Goal: Task Accomplishment & Management: Use online tool/utility

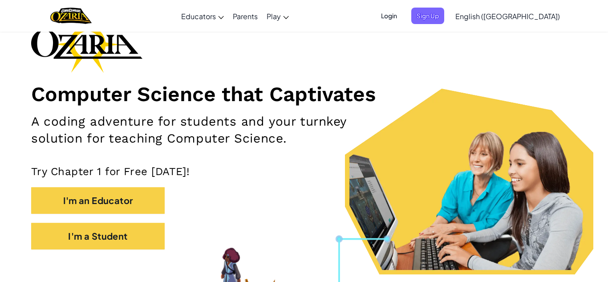
scroll to position [63, 0]
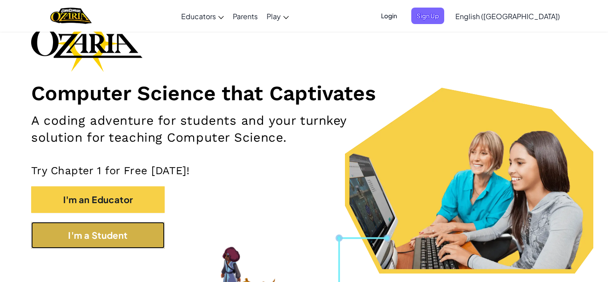
click at [101, 244] on button "I'm a Student" at bounding box center [97, 234] width 133 height 27
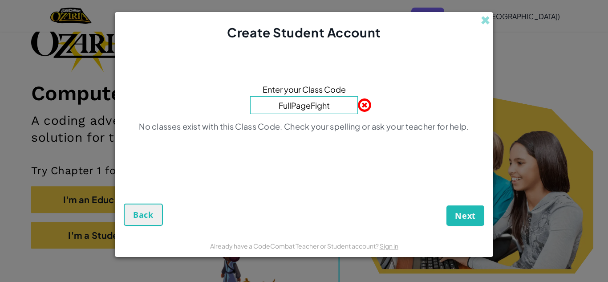
type input "FullPageFight"
click at [446, 205] on button "Next" at bounding box center [465, 215] width 38 height 20
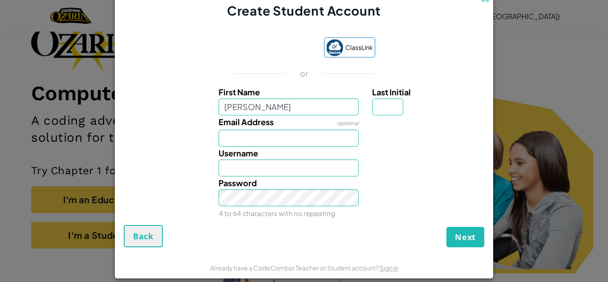
type input "Amy"
click at [398, 104] on input "Last Initial" at bounding box center [387, 106] width 31 height 17
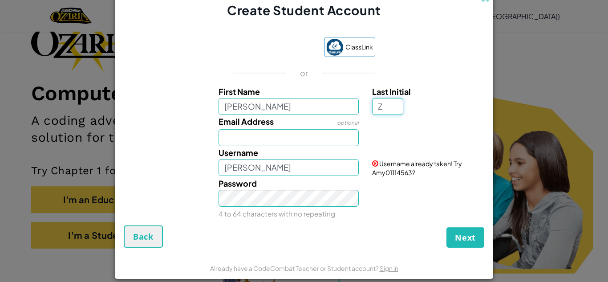
type input "Z"
type input "AmyZ"
click at [301, 140] on input "Email Address" at bounding box center [288, 137] width 141 height 17
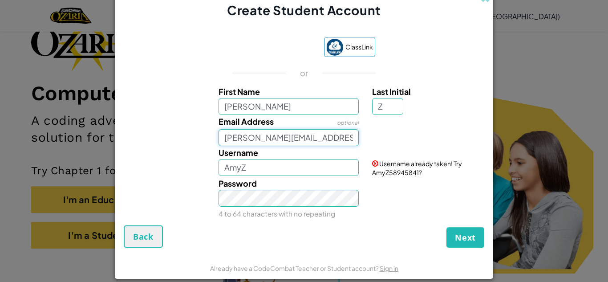
type input "Amy.zhao667@gmail.com"
click at [261, 166] on input "AmyZ" at bounding box center [288, 167] width 141 height 17
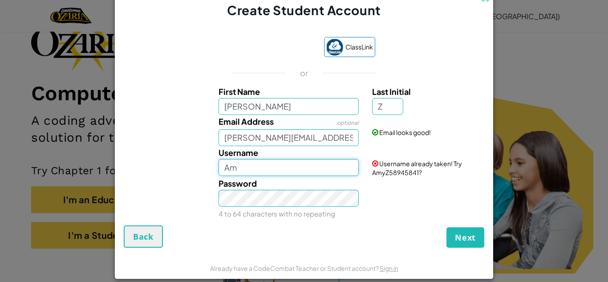
type input "A"
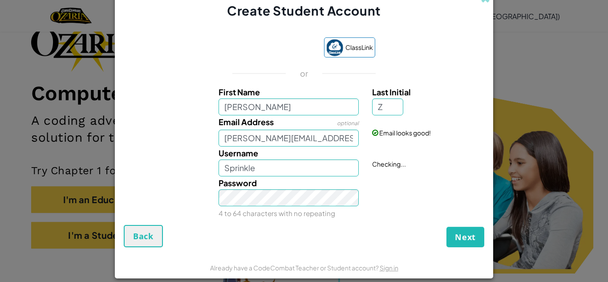
click at [290, 208] on div "Password 4 to 64 characters with no repeating" at bounding box center [289, 197] width 154 height 43
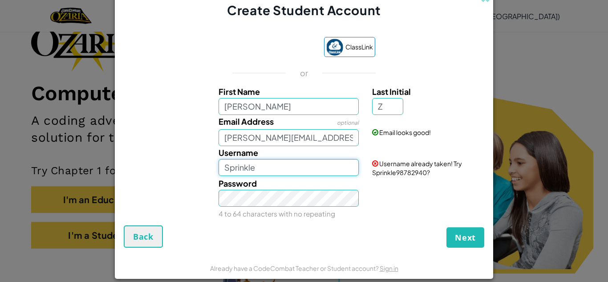
click at [265, 174] on input "Sprinkle" at bounding box center [288, 167] width 141 height 17
type input "SprinkleTcat"
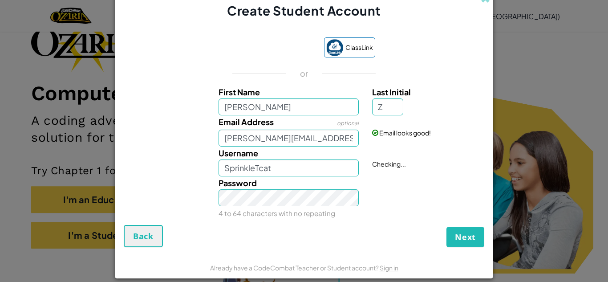
click at [345, 212] on div "Password 4 to 64 characters with no repeating" at bounding box center [289, 197] width 154 height 43
click at [457, 240] on span "Next" at bounding box center [465, 236] width 21 height 11
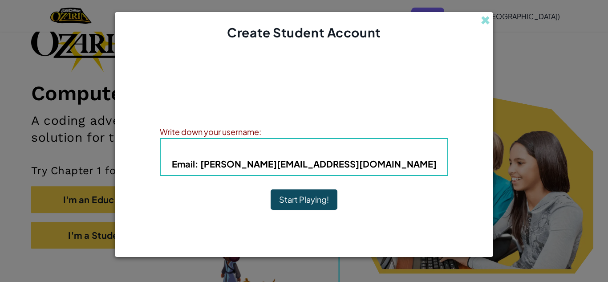
click at [374, 163] on b "Email : Amy.zhao667@gmail.com" at bounding box center [304, 163] width 265 height 11
drag, startPoint x: 379, startPoint y: 165, endPoint x: 365, endPoint y: 164, distance: 14.3
click at [365, 164] on h5 "Email : Amy.zhao667@gmail.com" at bounding box center [303, 164] width 269 height 14
click at [385, 167] on h5 "Email : Amy.zhao667@gmail.com" at bounding box center [303, 164] width 269 height 14
click at [414, 126] on div "Write down your username:" at bounding box center [304, 131] width 288 height 13
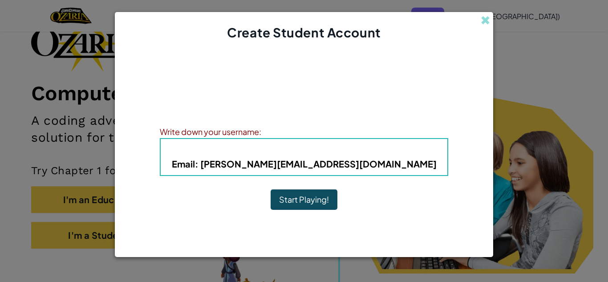
click at [374, 164] on b "Email : Amy.zhao667@gmail.com" at bounding box center [304, 163] width 265 height 11
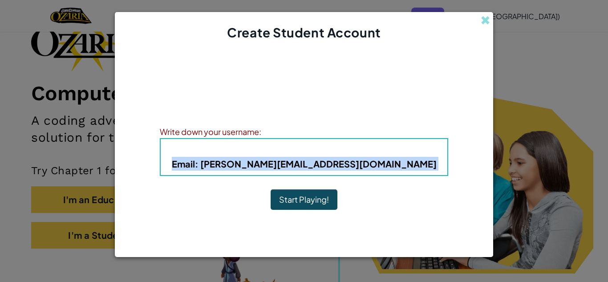
drag, startPoint x: 374, startPoint y: 164, endPoint x: 238, endPoint y: 165, distance: 135.6
click at [238, 165] on b "Email : Amy.zhao667@gmail.com" at bounding box center [304, 163] width 265 height 11
click at [282, 209] on button "Start Playing!" at bounding box center [303, 199] width 67 height 20
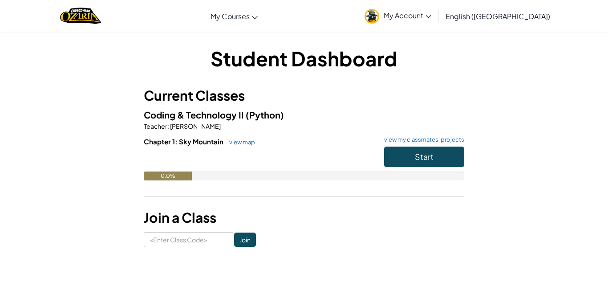
click at [379, 23] on img at bounding box center [371, 16] width 15 height 15
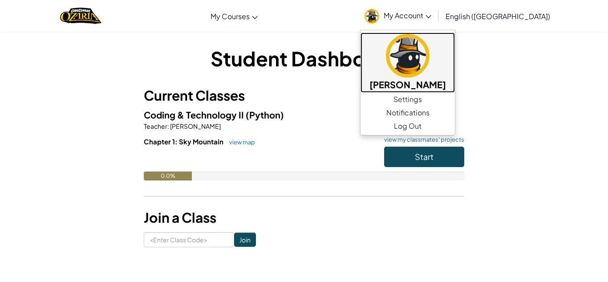
click at [429, 51] on img at bounding box center [408, 56] width 44 height 44
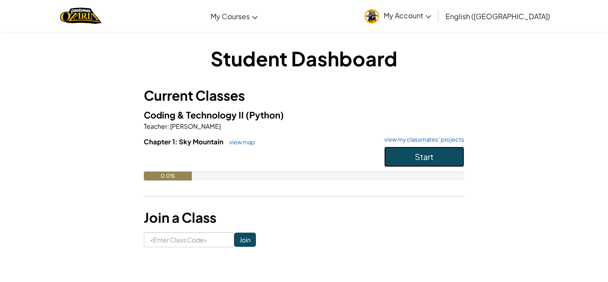
click at [434, 155] on button "Start" at bounding box center [424, 156] width 80 height 20
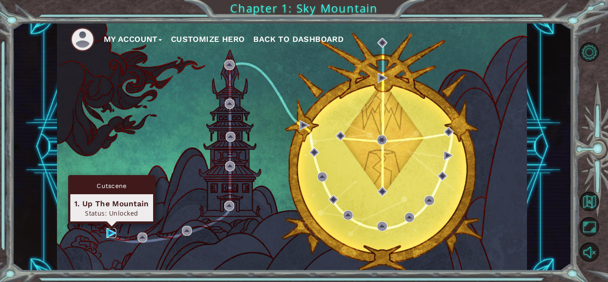
click at [108, 231] on img at bounding box center [111, 233] width 10 height 10
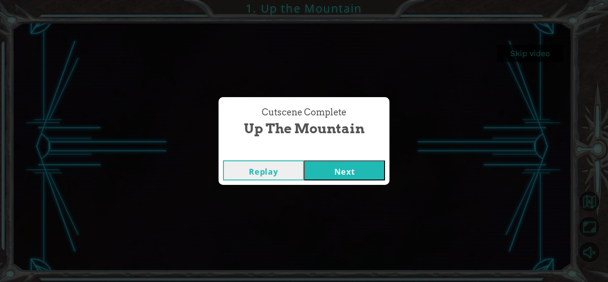
click at [350, 165] on button "Next" at bounding box center [344, 170] width 81 height 20
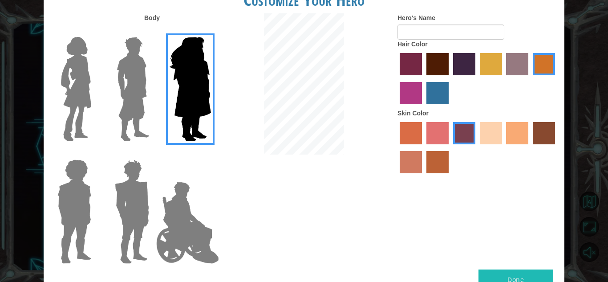
click at [138, 98] on img at bounding box center [133, 88] width 40 height 111
click at [153, 31] on input "Hero Lars" at bounding box center [153, 31] width 0 height 0
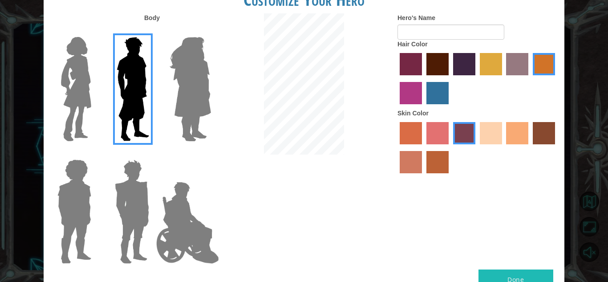
click at [90, 92] on img at bounding box center [75, 88] width 37 height 111
click at [95, 31] on input "Hero Connie" at bounding box center [95, 31] width 0 height 0
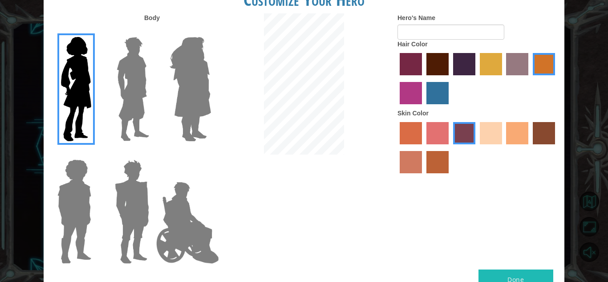
click at [491, 132] on label "sandy beach skin color" at bounding box center [490, 133] width 22 height 22
click at [476, 147] on input "sandy beach skin color" at bounding box center [476, 147] width 0 height 0
click at [437, 133] on label "froly skin color" at bounding box center [437, 133] width 22 height 22
click at [423, 147] on input "froly skin color" at bounding box center [423, 147] width 0 height 0
click at [413, 161] on label "burning sand skin color" at bounding box center [410, 162] width 22 height 22
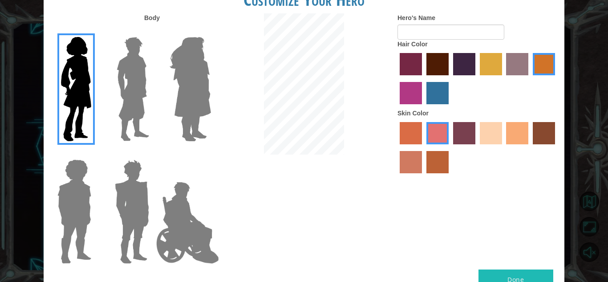
click at [556, 147] on input "burning sand skin color" at bounding box center [556, 147] width 0 height 0
click at [490, 136] on label "sandy beach skin color" at bounding box center [490, 133] width 22 height 22
click at [476, 147] on input "sandy beach skin color" at bounding box center [476, 147] width 0 height 0
click at [411, 99] on label "medium red violet hair color" at bounding box center [410, 93] width 22 height 22
click at [556, 78] on input "medium red violet hair color" at bounding box center [556, 78] width 0 height 0
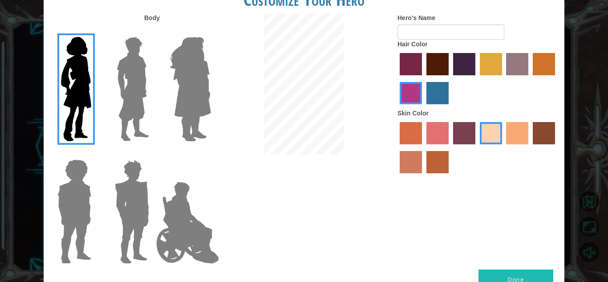
click at [410, 56] on label "paprika hair color" at bounding box center [410, 64] width 22 height 22
click at [396, 78] on input "paprika hair color" at bounding box center [396, 78] width 0 height 0
click at [428, 61] on label "maroon hair color" at bounding box center [437, 64] width 22 height 22
click at [423, 78] on input "maroon hair color" at bounding box center [423, 78] width 0 height 0
click at [456, 71] on label "hot purple hair color" at bounding box center [464, 64] width 22 height 22
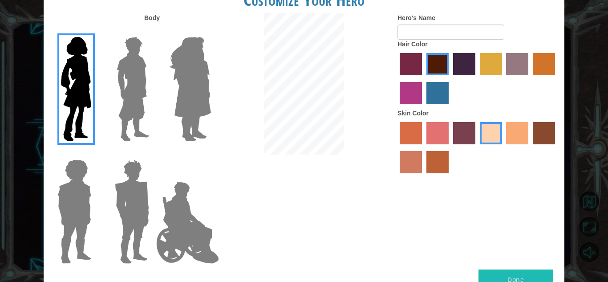
click at [450, 78] on input "hot purple hair color" at bounding box center [450, 78] width 0 height 0
click at [513, 60] on label "bazaar hair color" at bounding box center [517, 64] width 22 height 22
click at [503, 78] on input "bazaar hair color" at bounding box center [503, 78] width 0 height 0
click at [436, 60] on label "maroon hair color" at bounding box center [437, 64] width 22 height 22
click at [423, 78] on input "maroon hair color" at bounding box center [423, 78] width 0 height 0
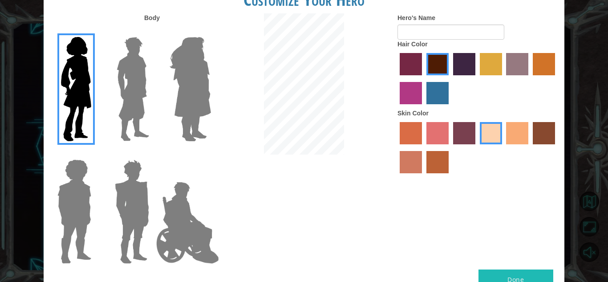
click at [456, 60] on label "hot purple hair color" at bounding box center [464, 64] width 22 height 22
click at [450, 78] on input "hot purple hair color" at bounding box center [450, 78] width 0 height 0
click at [180, 181] on img at bounding box center [188, 222] width 70 height 89
click at [210, 153] on input "Hero Jamie" at bounding box center [210, 153] width 0 height 0
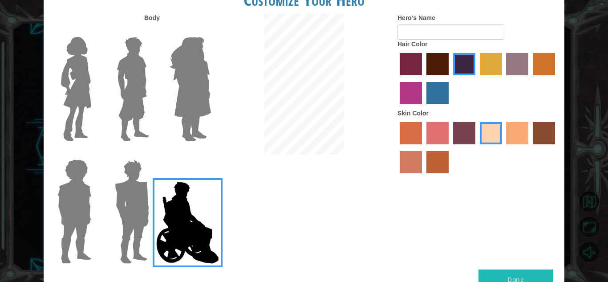
click at [131, 204] on img at bounding box center [131, 211] width 41 height 111
click at [153, 153] on input "Hero Garnet" at bounding box center [153, 153] width 0 height 0
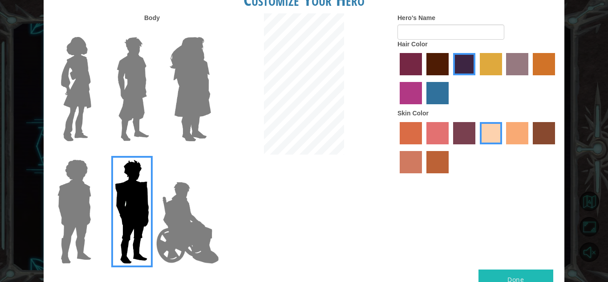
click at [182, 85] on img at bounding box center [190, 88] width 48 height 111
click at [210, 31] on input "Hero Amethyst" at bounding box center [210, 31] width 0 height 0
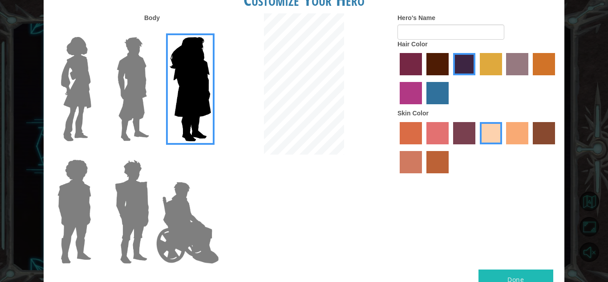
click at [89, 91] on img at bounding box center [75, 88] width 37 height 111
click at [95, 31] on input "Hero Connie" at bounding box center [95, 31] width 0 height 0
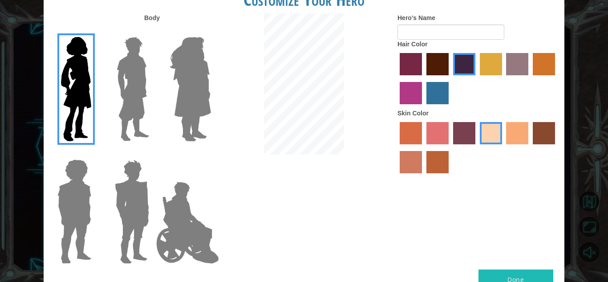
click at [436, 60] on label "maroon hair color" at bounding box center [437, 64] width 22 height 22
click at [423, 78] on input "maroon hair color" at bounding box center [423, 78] width 0 height 0
click at [512, 126] on label "tacao skin color" at bounding box center [517, 133] width 22 height 22
click at [503, 147] on input "tacao skin color" at bounding box center [503, 147] width 0 height 0
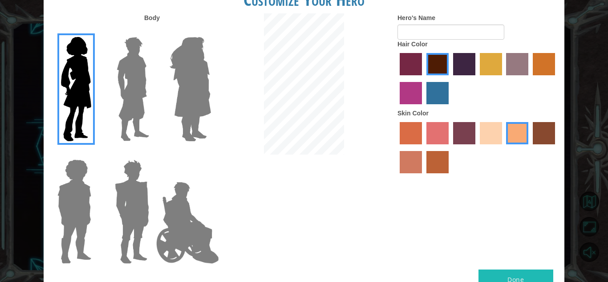
click at [489, 133] on label "sandy beach skin color" at bounding box center [490, 133] width 22 height 22
click at [476, 147] on input "sandy beach skin color" at bounding box center [476, 147] width 0 height 0
click at [503, 135] on div at bounding box center [477, 149] width 160 height 58
click at [181, 231] on img at bounding box center [188, 222] width 70 height 89
click at [210, 153] on input "Hero Jamie" at bounding box center [210, 153] width 0 height 0
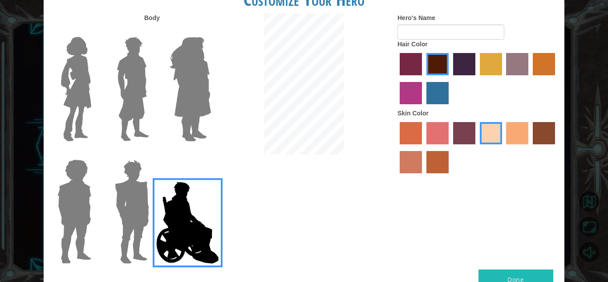
click at [519, 132] on label "tacao skin color" at bounding box center [517, 133] width 22 height 22
click at [503, 147] on input "tacao skin color" at bounding box center [503, 147] width 0 height 0
click at [493, 130] on label "sandy beach skin color" at bounding box center [490, 133] width 22 height 22
click at [476, 147] on input "sandy beach skin color" at bounding box center [476, 147] width 0 height 0
click at [493, 130] on label "sandy beach skin color" at bounding box center [490, 133] width 22 height 22
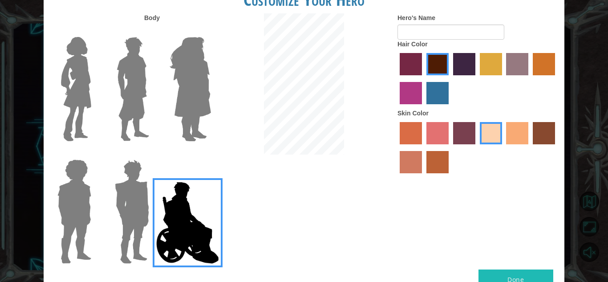
click at [476, 147] on input "sandy beach skin color" at bounding box center [476, 147] width 0 height 0
click at [77, 105] on img at bounding box center [75, 88] width 37 height 111
click at [95, 31] on input "Hero Connie" at bounding box center [95, 31] width 0 height 0
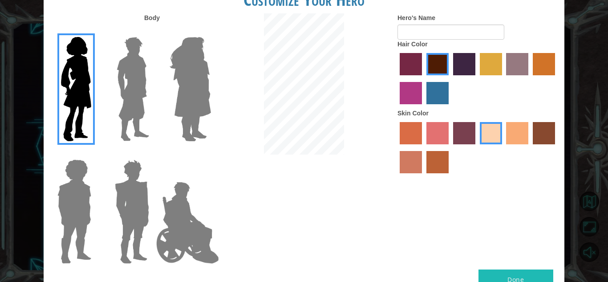
click at [459, 72] on label "hot purple hair color" at bounding box center [464, 64] width 22 height 22
click at [450, 78] on input "hot purple hair color" at bounding box center [450, 78] width 0 height 0
click at [431, 61] on label "maroon hair color" at bounding box center [437, 64] width 22 height 22
click at [423, 78] on input "maroon hair color" at bounding box center [423, 78] width 0 height 0
click at [427, 23] on form "Hero's Name" at bounding box center [477, 26] width 160 height 26
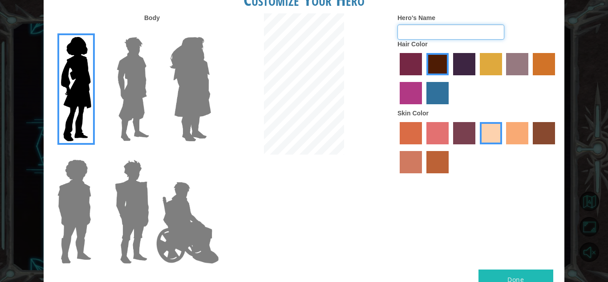
click at [419, 28] on input "Hero's Name" at bounding box center [450, 31] width 107 height 15
type input "Sprinkle"
click at [510, 278] on button "Done" at bounding box center [515, 279] width 75 height 20
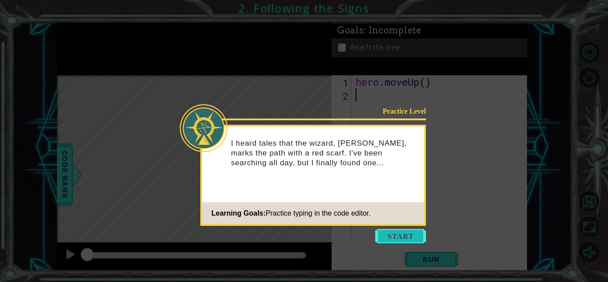
click at [406, 240] on button "Start" at bounding box center [400, 236] width 51 height 14
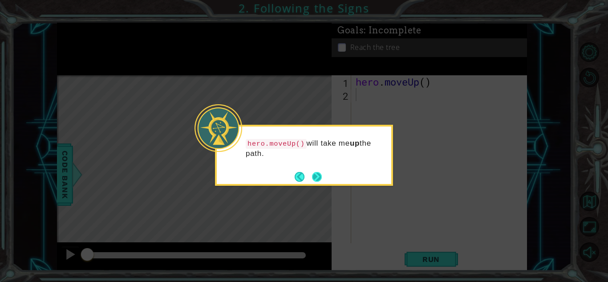
click at [313, 173] on button "Next" at bounding box center [317, 176] width 14 height 14
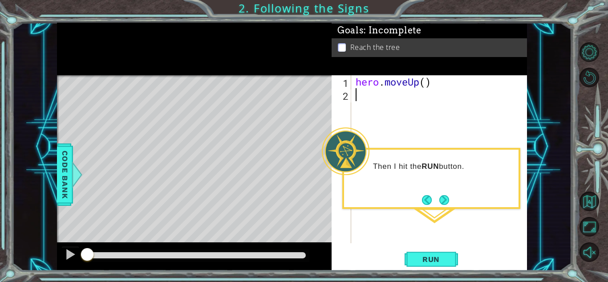
click at [458, 92] on div "hero . moveUp ( )" at bounding box center [441, 171] width 175 height 193
type textarea "hero.moveUp()"
click at [443, 263] on button "Run" at bounding box center [430, 259] width 53 height 20
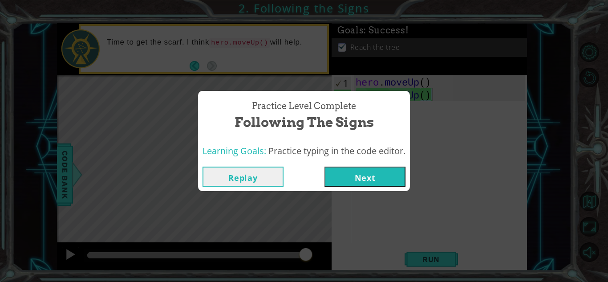
click at [366, 173] on button "Next" at bounding box center [364, 176] width 81 height 20
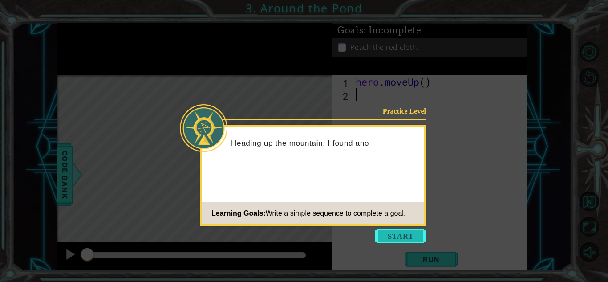
click at [407, 234] on button "Start" at bounding box center [400, 236] width 51 height 14
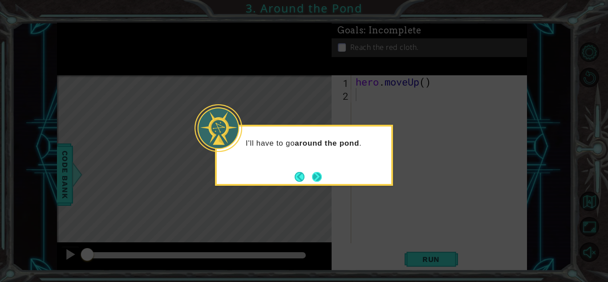
click at [312, 177] on button "Next" at bounding box center [316, 176] width 12 height 12
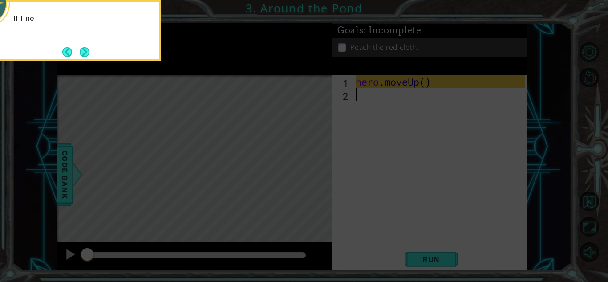
click at [349, 144] on icon at bounding box center [304, 42] width 608 height 479
click at [469, 89] on icon at bounding box center [304, 42] width 608 height 479
click at [87, 48] on button "Next" at bounding box center [84, 51] width 15 height 15
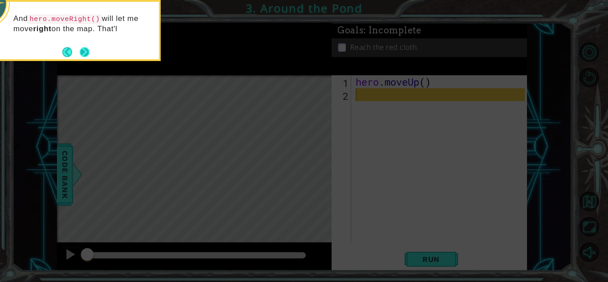
click at [84, 52] on button "Next" at bounding box center [84, 52] width 12 height 12
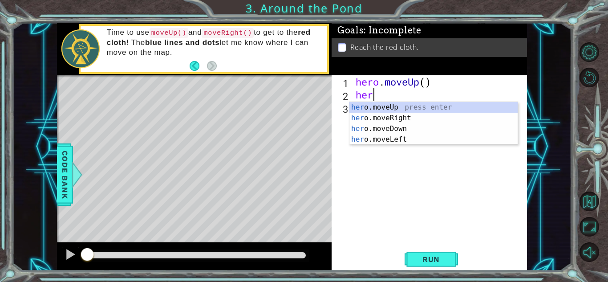
type textarea "hero"
click at [394, 117] on div "hero .moveUp press enter hero .moveRight press enter hero .moveDown press enter…" at bounding box center [433, 134] width 168 height 64
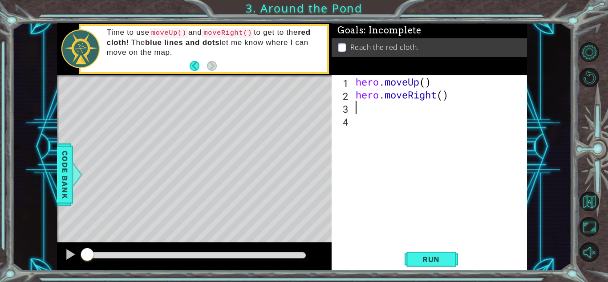
scroll to position [0, 0]
click at [352, 95] on div "1 2 3 4 hero . moveUp ( ) hero . moveRight ( ) הההההההההההההההההההההההההההההההה…" at bounding box center [427, 159] width 193 height 168
click at [456, 99] on div "hero . moveUp ( ) hero . moveRight ( )" at bounding box center [441, 171] width 175 height 193
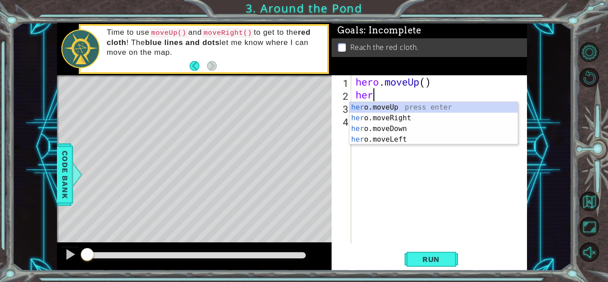
type textarea "h"
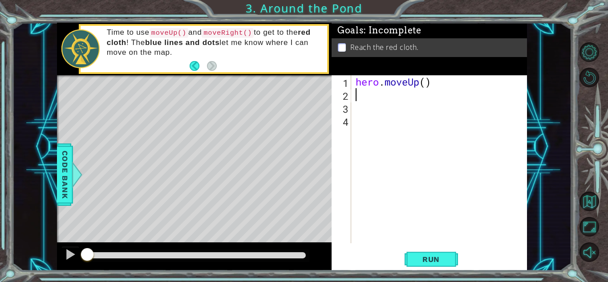
type textarea "h"
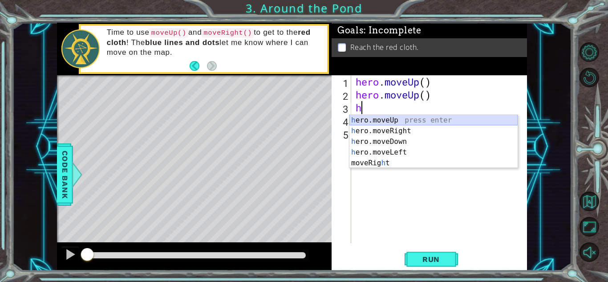
click at [414, 121] on div "h ero.moveUp press enter h ero.moveRight press enter h ero.moveDown press enter…" at bounding box center [433, 152] width 168 height 75
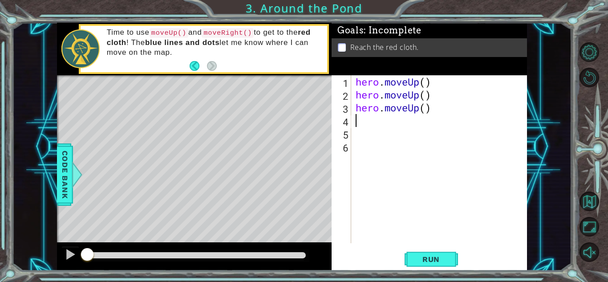
type textarea "h"
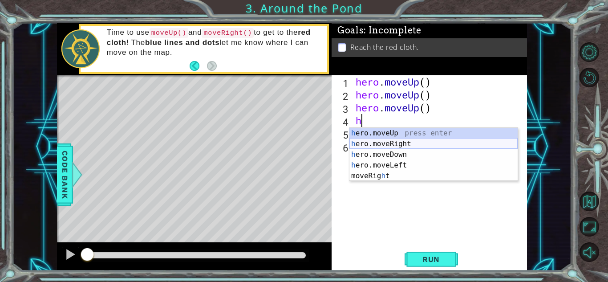
click at [428, 143] on div "h ero.moveUp press enter h ero.moveRight press enter h ero.moveDown press enter…" at bounding box center [433, 165] width 168 height 75
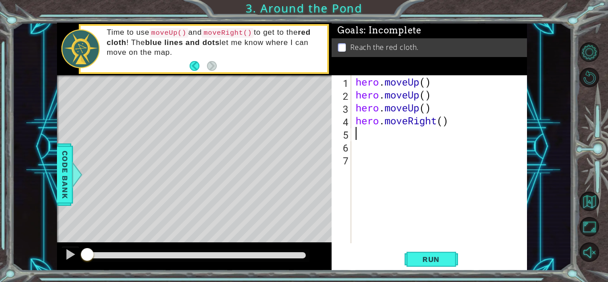
type textarea "h"
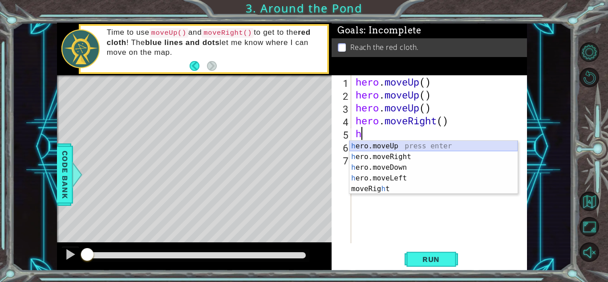
click at [387, 145] on div "h ero.moveUp press enter h ero.moveRight press enter h ero.moveDown press enter…" at bounding box center [433, 178] width 168 height 75
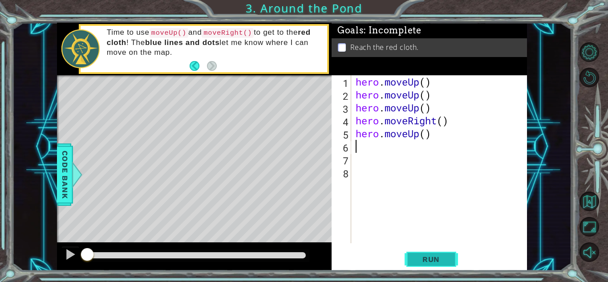
click at [429, 261] on span "Run" at bounding box center [430, 258] width 35 height 9
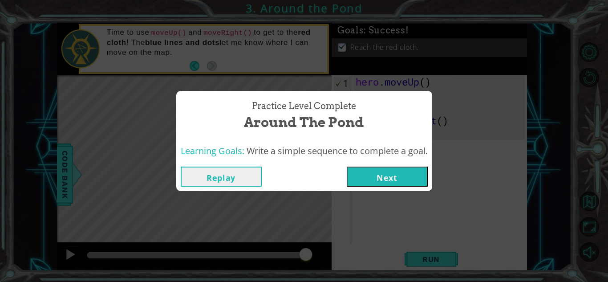
click at [377, 180] on button "Next" at bounding box center [386, 176] width 81 height 20
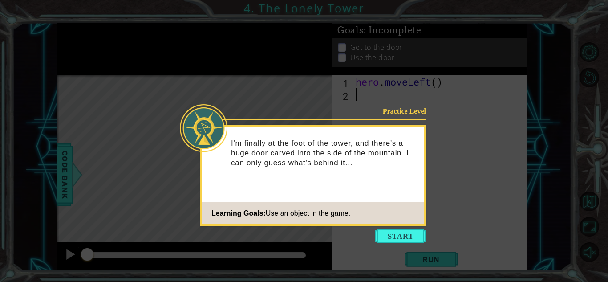
drag, startPoint x: 408, startPoint y: 236, endPoint x: 406, endPoint y: 231, distance: 5.1
click at [408, 236] on button "Start" at bounding box center [400, 236] width 51 height 14
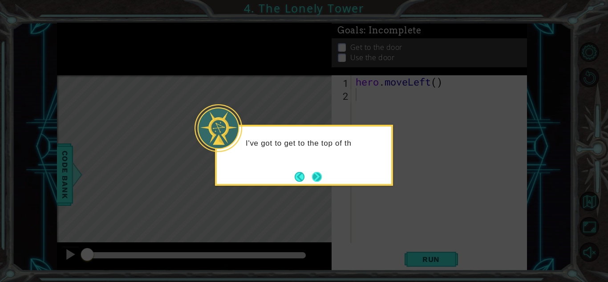
click at [317, 172] on button "Next" at bounding box center [316, 176] width 11 height 11
click at [318, 180] on button "Next" at bounding box center [316, 176] width 12 height 12
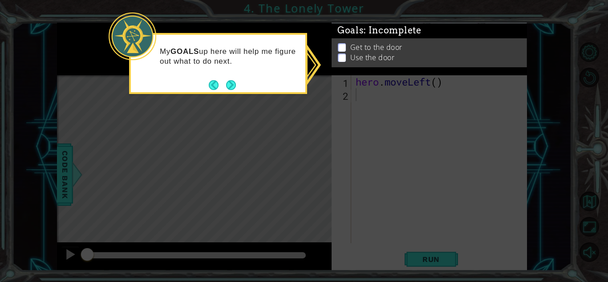
drag, startPoint x: 230, startPoint y: 83, endPoint x: 222, endPoint y: 72, distance: 14.0
click at [227, 76] on div "My GOALS up here will help me figure out what to do next." at bounding box center [218, 59] width 174 height 48
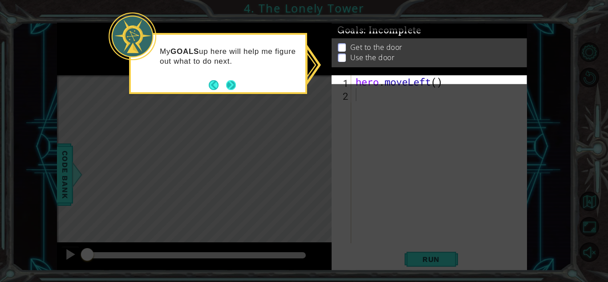
click at [231, 82] on button "Next" at bounding box center [231, 85] width 12 height 12
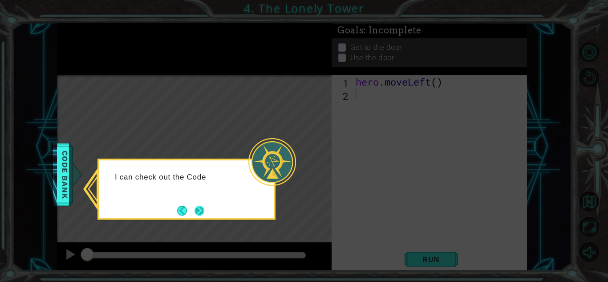
click at [194, 213] on button "Next" at bounding box center [199, 210] width 10 height 10
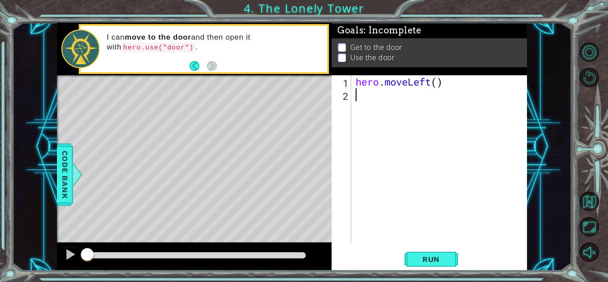
type textarea "h"
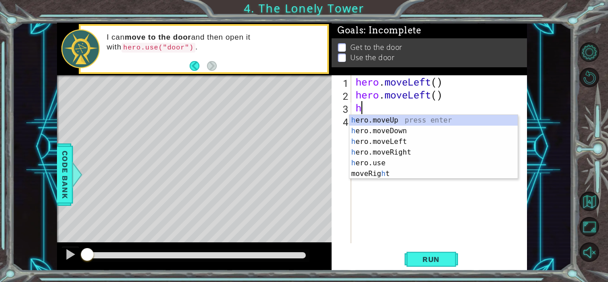
type textarea "h"
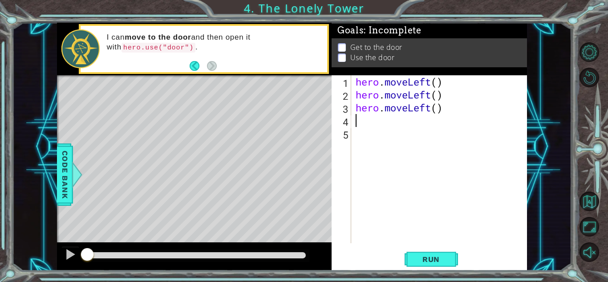
type textarea "h"
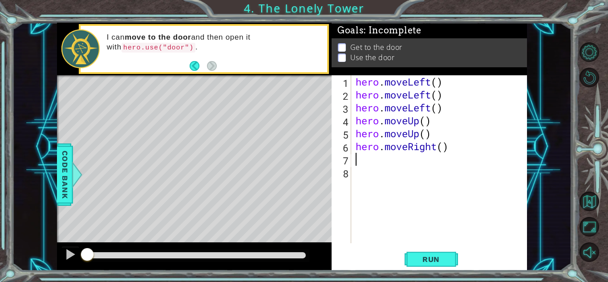
type textarea "h"
click at [415, 254] on span "Run" at bounding box center [430, 258] width 35 height 9
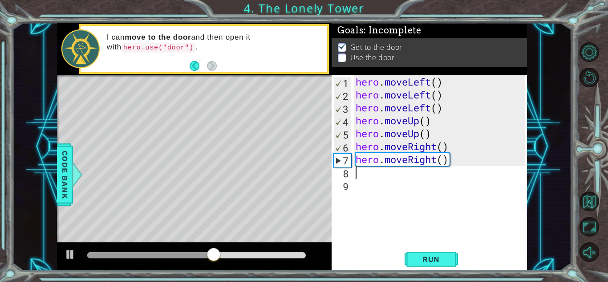
type textarea "h"
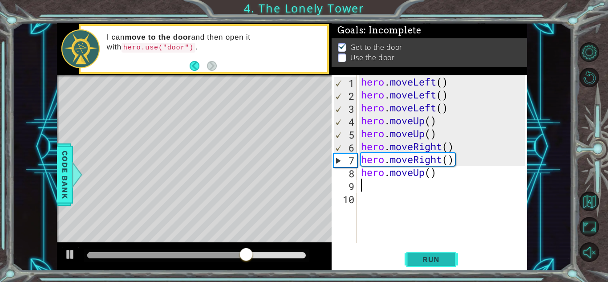
click at [432, 253] on button "Run" at bounding box center [430, 259] width 53 height 20
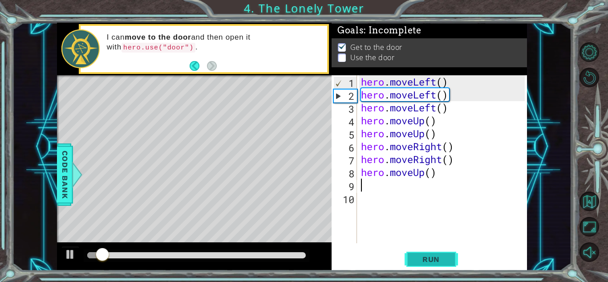
click at [432, 253] on button "Run" at bounding box center [430, 259] width 53 height 20
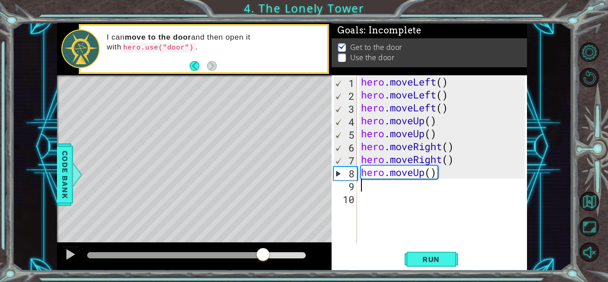
drag, startPoint x: 109, startPoint y: 262, endPoint x: 272, endPoint y: 254, distance: 162.9
click at [271, 254] on div at bounding box center [263, 255] width 16 height 16
drag, startPoint x: 310, startPoint y: 259, endPoint x: 238, endPoint y: 257, distance: 71.2
click at [241, 257] on div at bounding box center [249, 255] width 16 height 16
click at [403, 174] on div "hero . moveLeft ( ) hero . moveLeft ( ) hero . moveLeft ( ) hero . moveUp ( ) h…" at bounding box center [444, 171] width 170 height 193
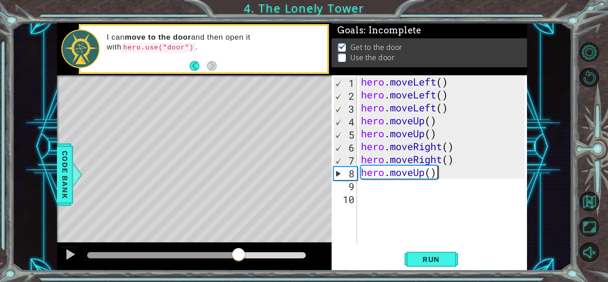
click at [460, 173] on div "hero . moveLeft ( ) hero . moveLeft ( ) hero . moveLeft ( ) hero . moveUp ( ) h…" at bounding box center [444, 171] width 170 height 193
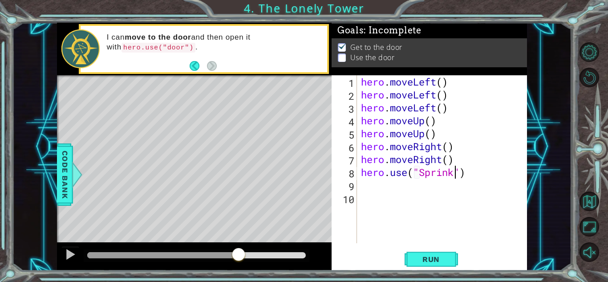
scroll to position [0, 4]
click at [424, 256] on span "Run" at bounding box center [430, 258] width 35 height 9
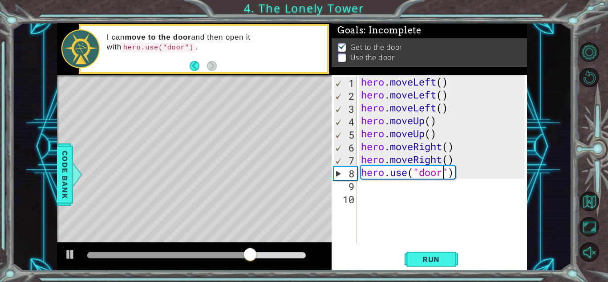
scroll to position [0, 4]
type textarea "hero.use("door")"
click at [446, 260] on span "Run" at bounding box center [430, 258] width 35 height 9
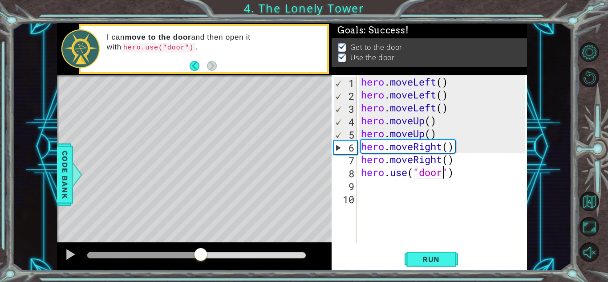
drag, startPoint x: 127, startPoint y: 255, endPoint x: 205, endPoint y: 255, distance: 77.8
click at [201, 255] on div at bounding box center [143, 255] width 113 height 6
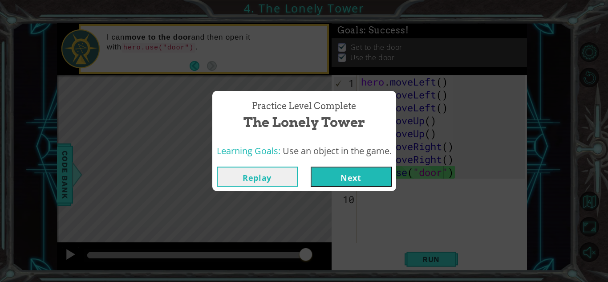
click at [349, 173] on button "Next" at bounding box center [350, 176] width 81 height 20
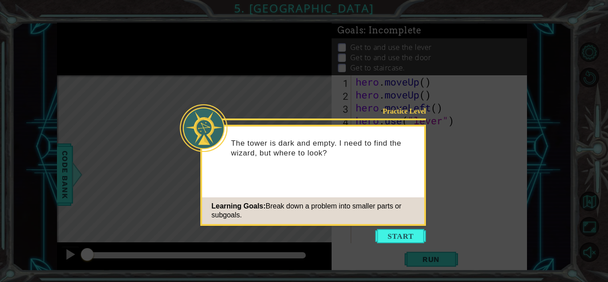
click at [391, 249] on icon at bounding box center [304, 141] width 608 height 282
click at [393, 237] on button "Start" at bounding box center [400, 236] width 51 height 14
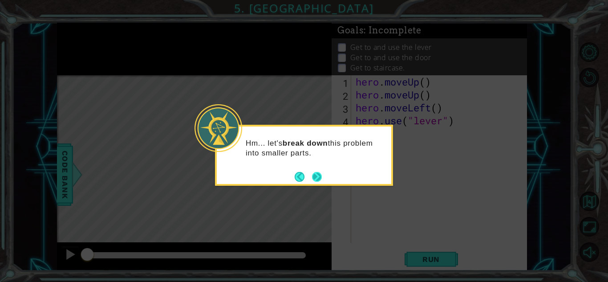
click at [312, 172] on button "Next" at bounding box center [317, 176] width 12 height 12
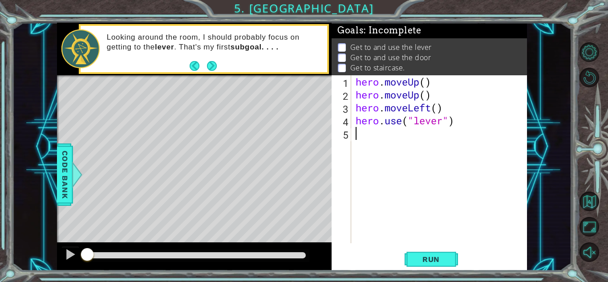
type textarea "h"
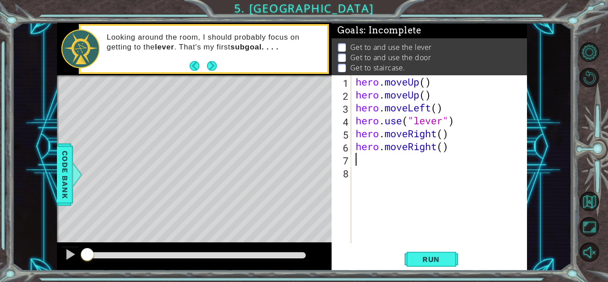
type textarea "h"
type textarea "hero.use"door")"
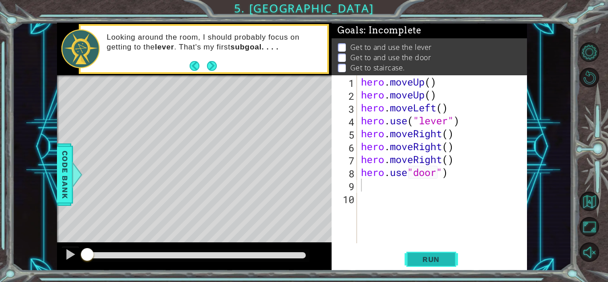
click at [449, 254] on button "Run" at bounding box center [430, 259] width 53 height 20
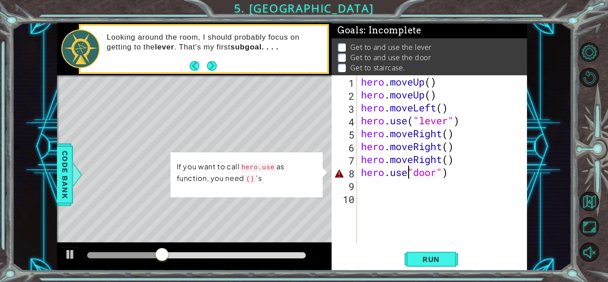
click at [408, 171] on div "hero . moveUp ( ) hero . moveUp ( ) hero . moveLeft ( ) hero . use ( "lever" ) …" at bounding box center [444, 171] width 170 height 193
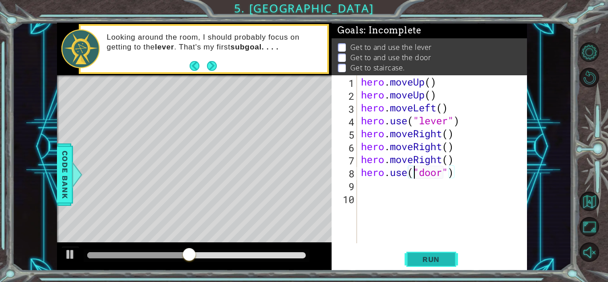
type textarea "hero.use("door")"
click at [413, 264] on button "Run" at bounding box center [430, 259] width 53 height 20
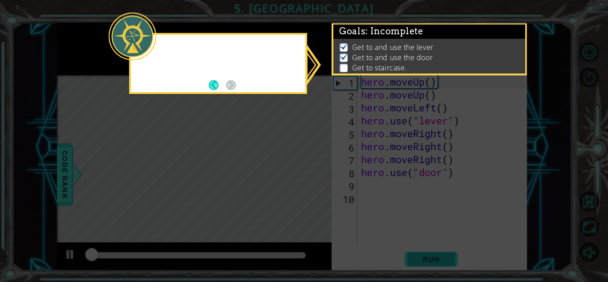
scroll to position [1, 0]
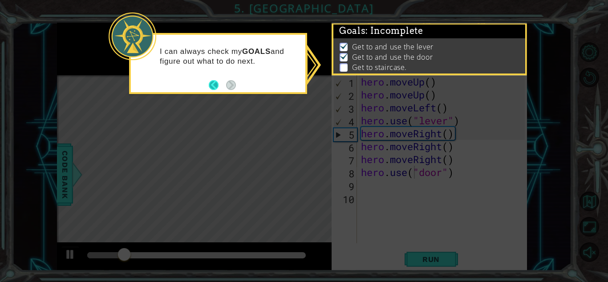
click at [212, 83] on button "Back" at bounding box center [217, 85] width 17 height 10
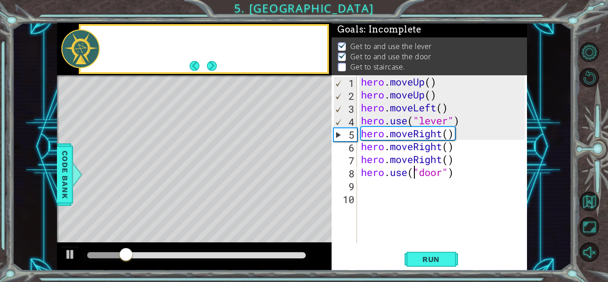
scroll to position [0, 0]
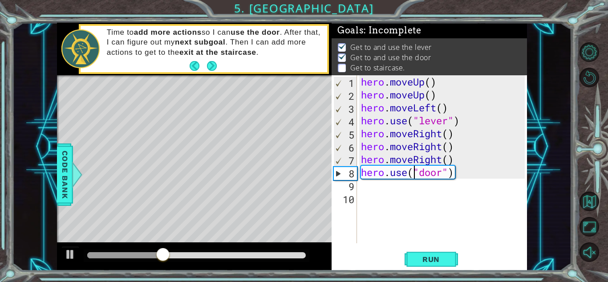
click at [389, 193] on div "hero . moveUp ( ) hero . moveUp ( ) hero . moveLeft ( ) hero . use ( "lever" ) …" at bounding box center [444, 171] width 170 height 193
click at [358, 182] on div "1 2 3 4 5 6 7 8 9 10 hero . moveUp ( ) hero . moveUp ( ) hero . moveLeft ( ) he…" at bounding box center [427, 159] width 193 height 168
click at [360, 184] on div "hero . moveUp ( ) hero . moveUp ( ) hero . moveLeft ( ) hero . use ( "lever" ) …" at bounding box center [444, 171] width 170 height 193
type textarea "h"
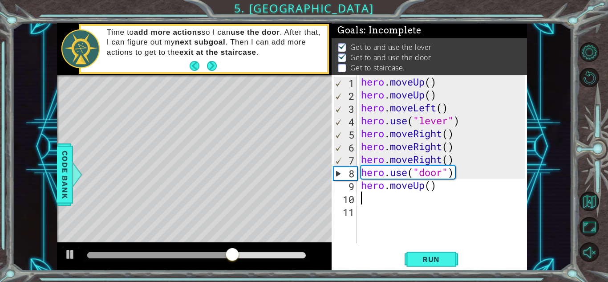
type textarea "h"
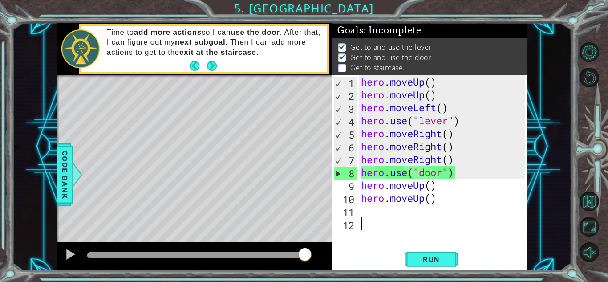
click at [364, 208] on div "hero . moveUp ( ) hero . moveUp ( ) hero . moveLeft ( ) hero . use ( "lever" ) …" at bounding box center [444, 171] width 170 height 193
type textarea "h"
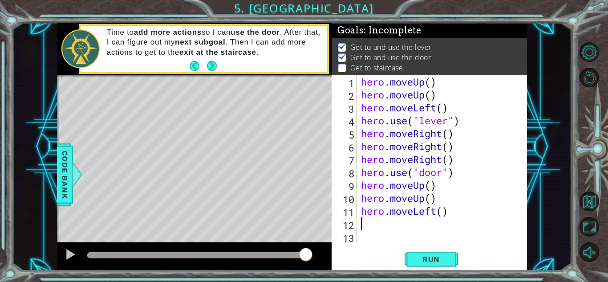
type textarea "h"
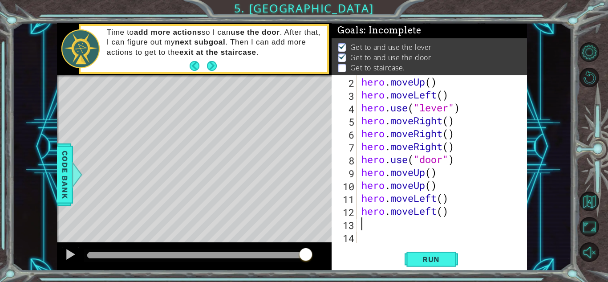
scroll to position [13, 0]
type textarea "h"
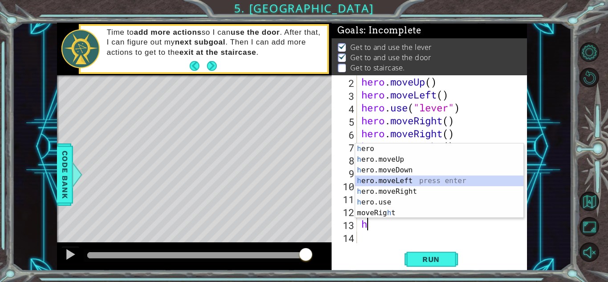
scroll to position [26, 0]
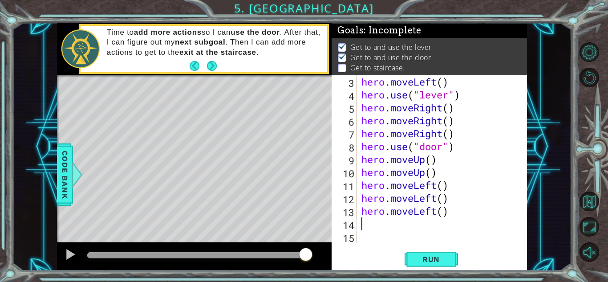
type textarea "h"
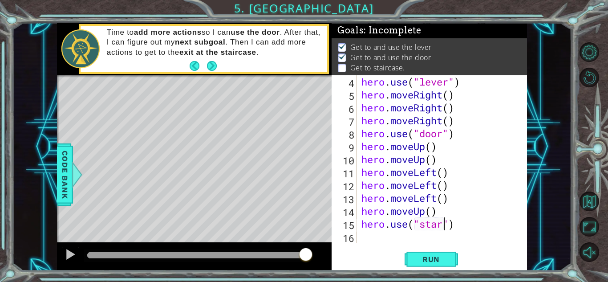
scroll to position [0, 4]
type textarea "hero.use("staris")"
click at [441, 253] on button "Run" at bounding box center [430, 259] width 53 height 20
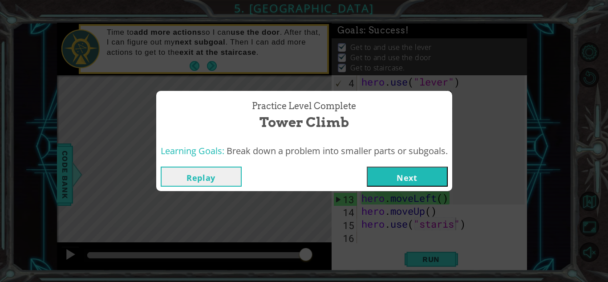
click at [406, 186] on button "Next" at bounding box center [406, 176] width 81 height 20
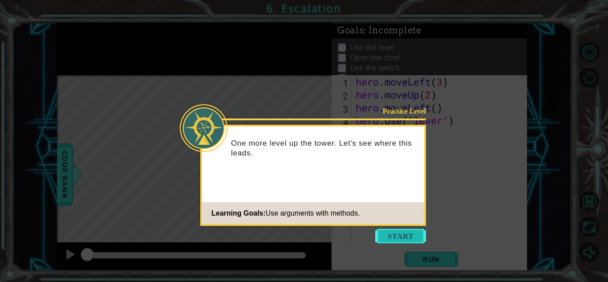
click at [400, 239] on button "Start" at bounding box center [400, 236] width 51 height 14
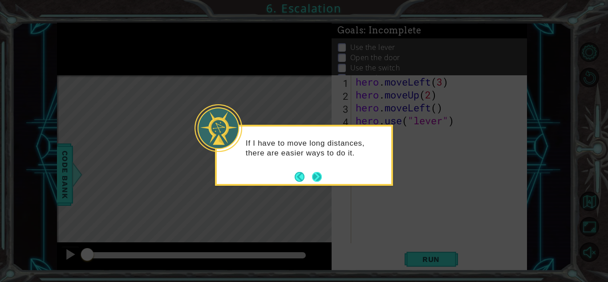
click at [314, 178] on button "Next" at bounding box center [316, 176] width 11 height 11
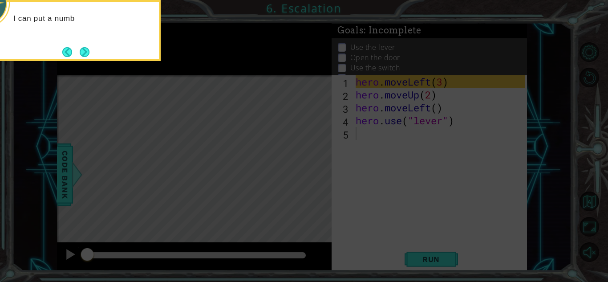
click at [314, 178] on icon at bounding box center [304, 42] width 608 height 479
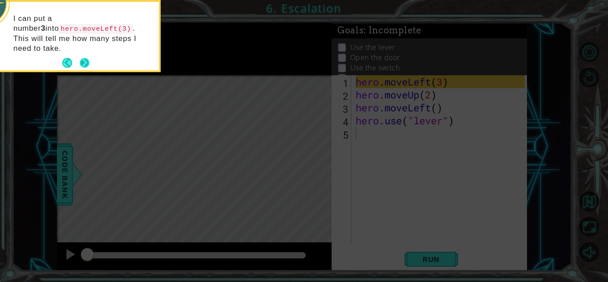
click at [81, 57] on button "Next" at bounding box center [84, 62] width 11 height 11
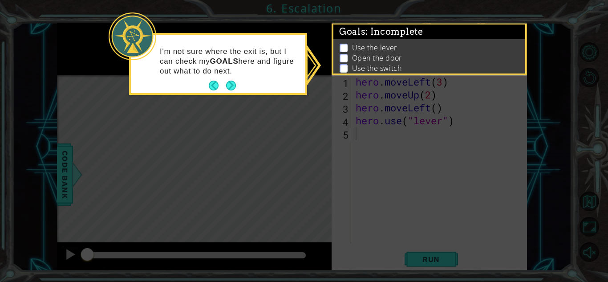
click at [229, 91] on footer at bounding box center [222, 85] width 27 height 13
click at [229, 90] on button "Next" at bounding box center [231, 85] width 10 height 10
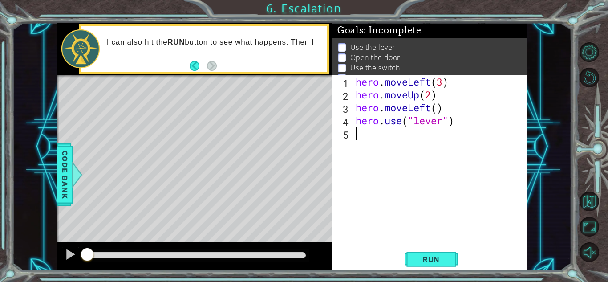
click at [316, 153] on div "Level Map" at bounding box center [262, 206] width 411 height 262
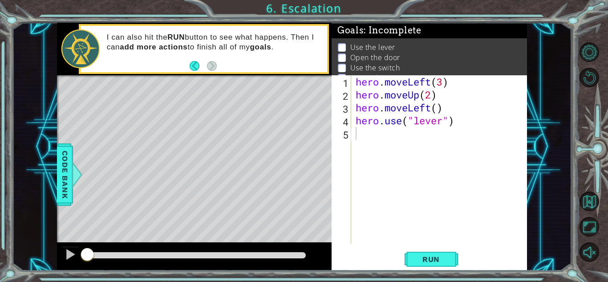
type textarea "hero.use("lever")"
click at [376, 127] on div "hero . moveLeft ( 3 ) hero . moveUp ( 2 ) hero . moveLeft ( ) hero . use ( "lev…" at bounding box center [441, 171] width 175 height 193
click at [354, 115] on div "hero . moveLeft ( 3 ) hero . moveUp ( 2 ) hero . moveLeft ( ) hero . use ( "lev…" at bounding box center [441, 171] width 175 height 193
click at [358, 127] on div "hero . moveLeft ( 3 ) hero . moveUp ( 2 ) hero . moveLeft ( ) hero . use ( "lev…" at bounding box center [441, 171] width 175 height 193
